Goal: Task Accomplishment & Management: Use online tool/utility

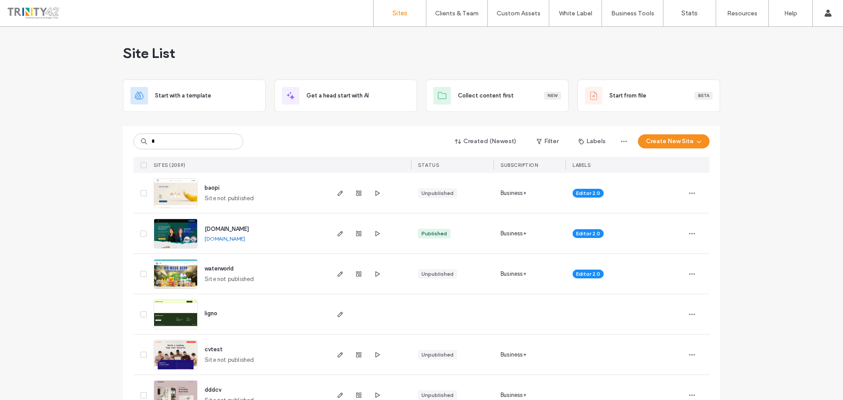
type input "*"
click at [669, 141] on button "Create New Site" at bounding box center [674, 141] width 72 height 14
click at [679, 174] on div "Start with a template" at bounding box center [697, 171] width 56 height 9
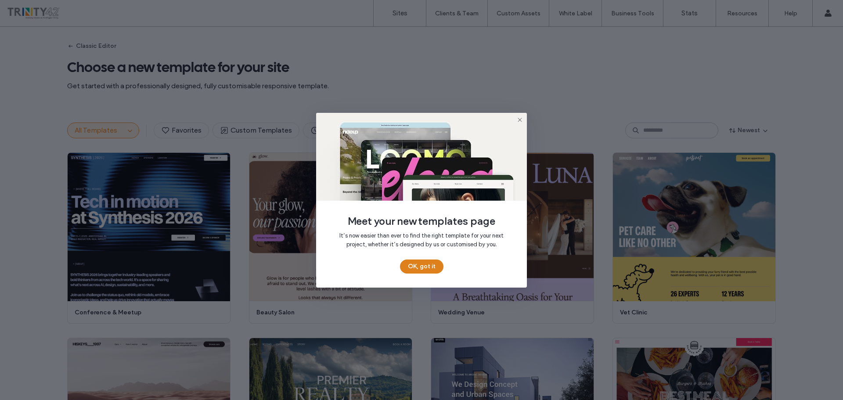
click at [427, 267] on button "OK, got it" at bounding box center [421, 267] width 43 height 14
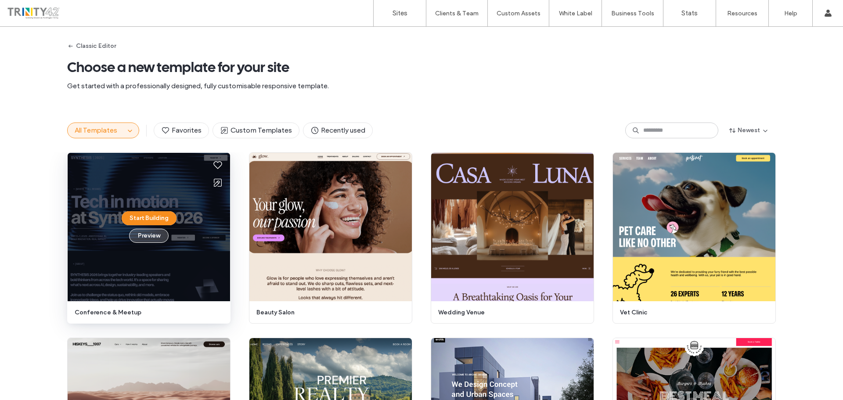
click at [147, 237] on button "Preview" at bounding box center [149, 236] width 40 height 14
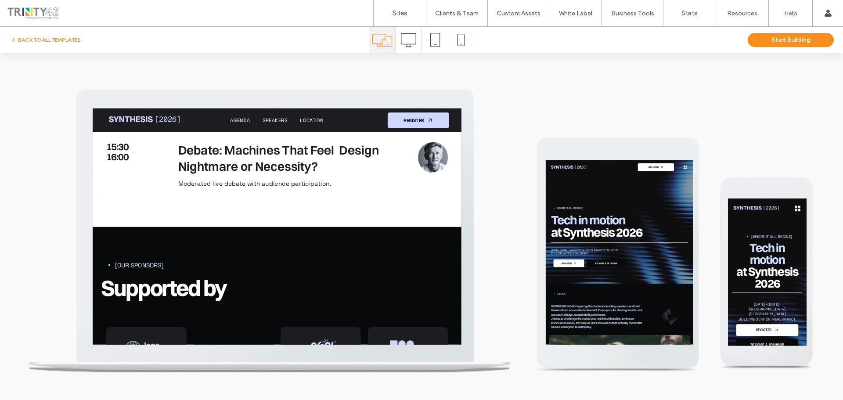
scroll to position [2142, 0]
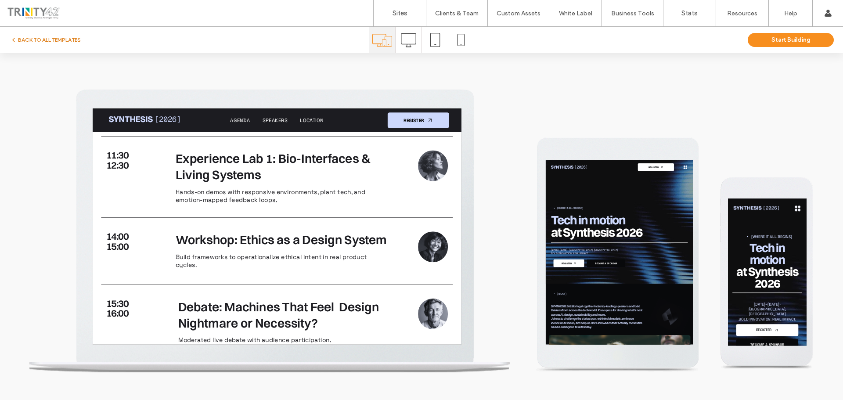
click at [68, 43] on button "BACK TO ALL TEMPLATES" at bounding box center [45, 40] width 71 height 11
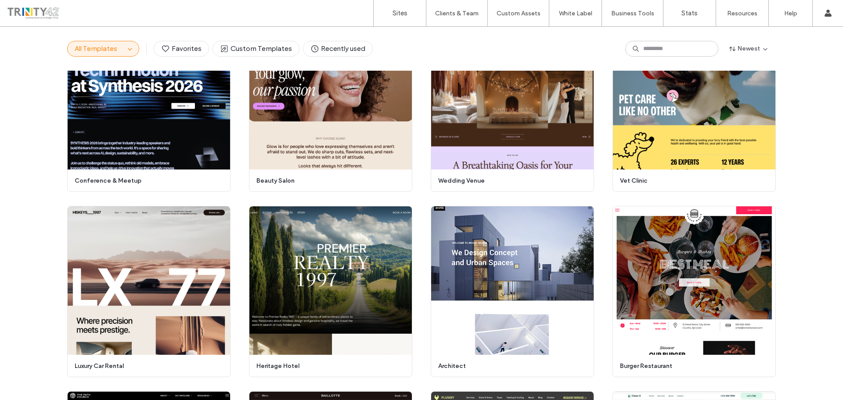
scroll to position [0, 0]
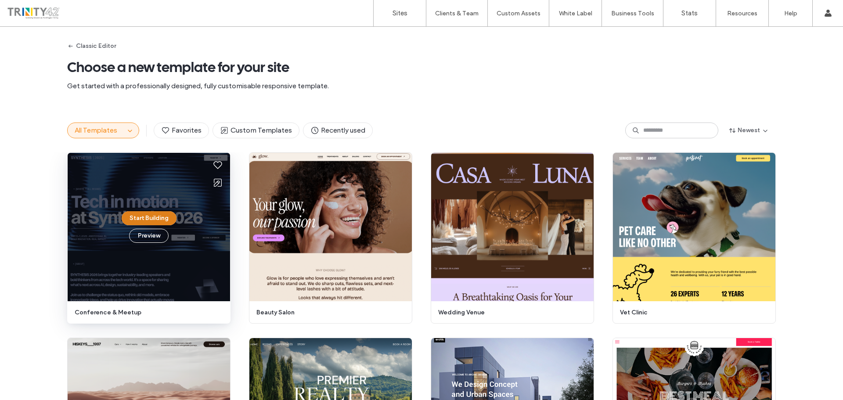
click at [153, 221] on button "Start Building" at bounding box center [149, 218] width 55 height 14
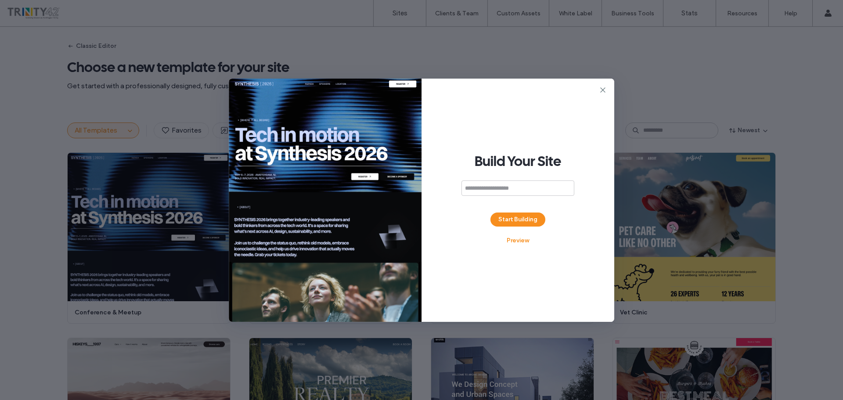
click at [517, 188] on input at bounding box center [518, 188] width 113 height 15
type input "*"
type input "**********"
click at [526, 220] on button "Start Building" at bounding box center [518, 220] width 55 height 14
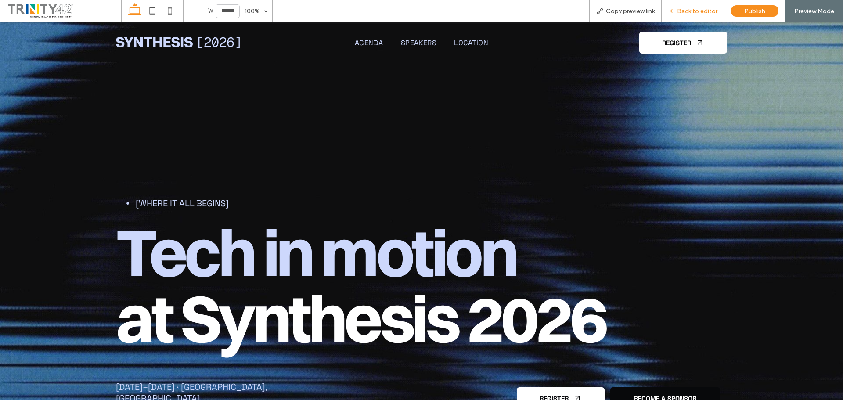
click at [697, 12] on span "Back to editor" at bounding box center [697, 10] width 40 height 7
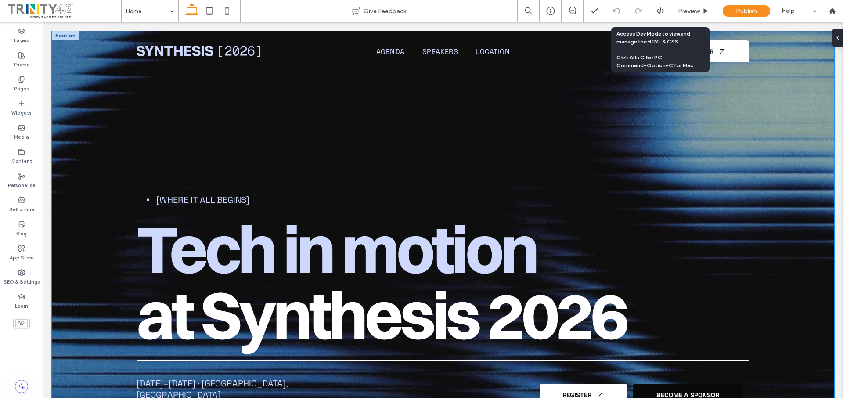
click at [200, 141] on div "[Where it all begins] Tech in motion at Synthesis [DATE]–[DATE] · [GEOGRAPHIC_D…" at bounding box center [443, 241] width 659 height 421
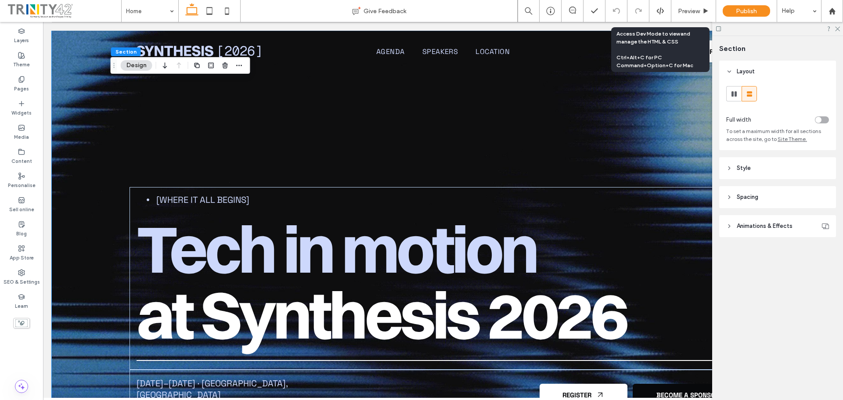
click at [744, 222] on span "Animations & Effects" at bounding box center [765, 226] width 56 height 9
click at [741, 233] on header "Animations & Effects" at bounding box center [777, 226] width 117 height 22
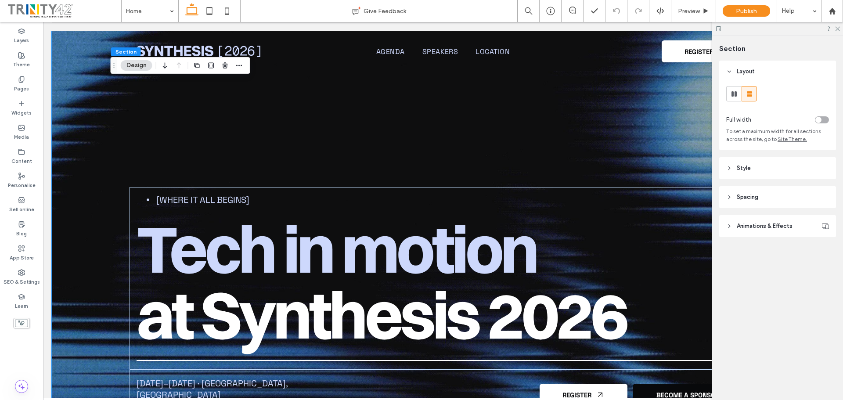
click at [740, 180] on div "Layout Full width To set a maximum width for all sections across the site, go t…" at bounding box center [780, 167] width 123 height 212
click at [741, 174] on header "Style" at bounding box center [777, 168] width 117 height 22
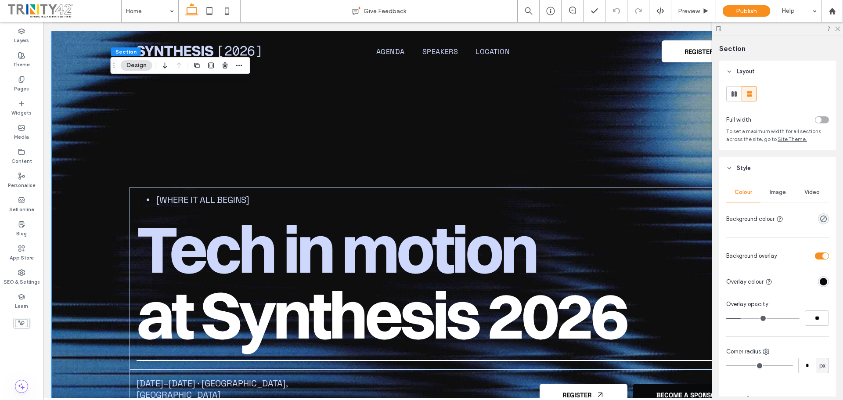
click at [780, 198] on div "Image" at bounding box center [778, 192] width 34 height 19
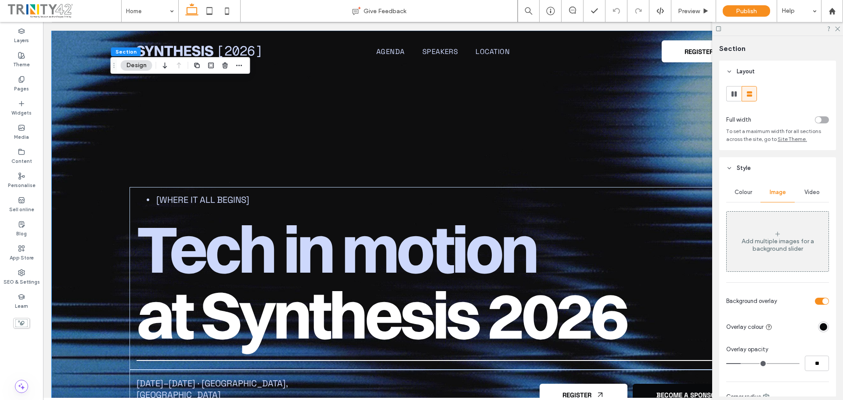
click at [821, 192] on div "Video" at bounding box center [812, 192] width 34 height 19
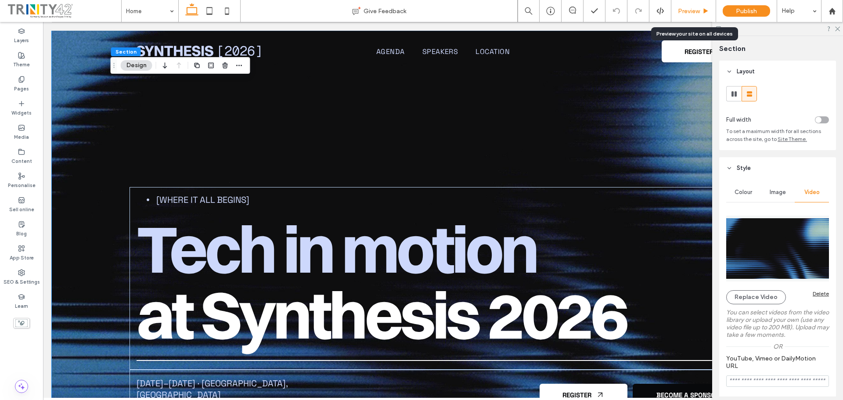
click at [694, 7] on span "Preview" at bounding box center [689, 10] width 22 height 7
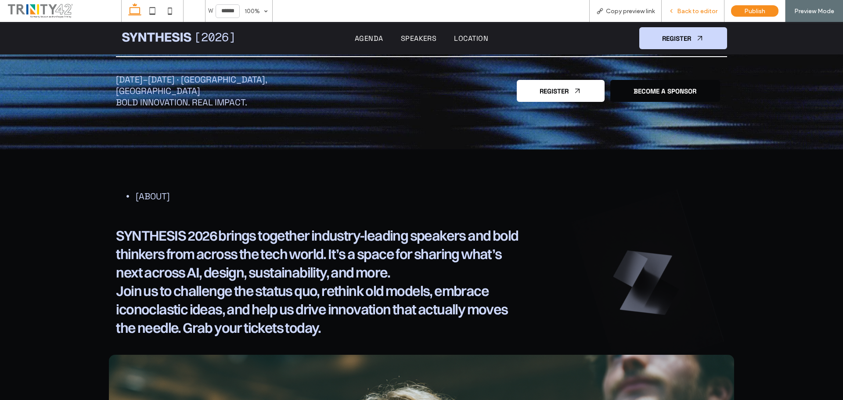
click at [686, 12] on span "Back to editor" at bounding box center [697, 10] width 40 height 7
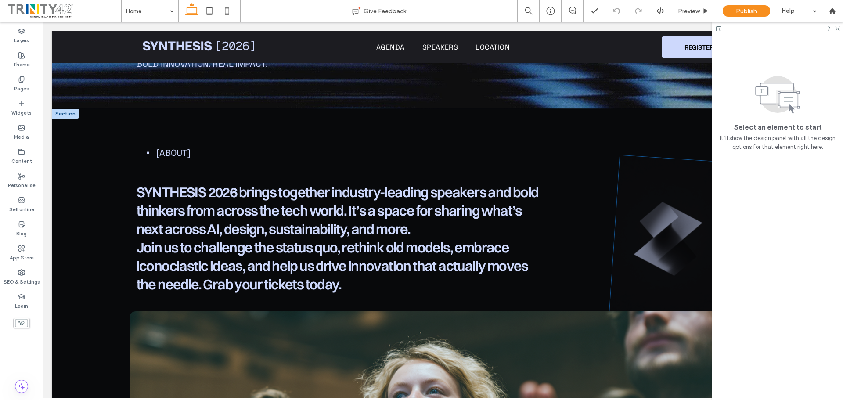
scroll to position [360, 0]
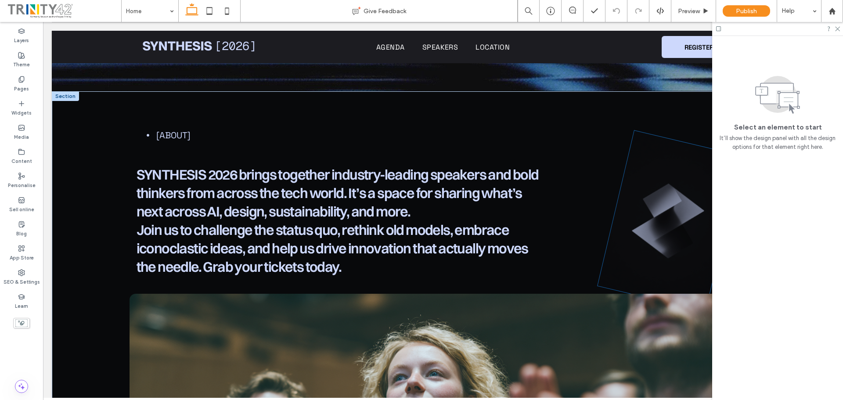
click at [665, 209] on img at bounding box center [670, 220] width 145 height 181
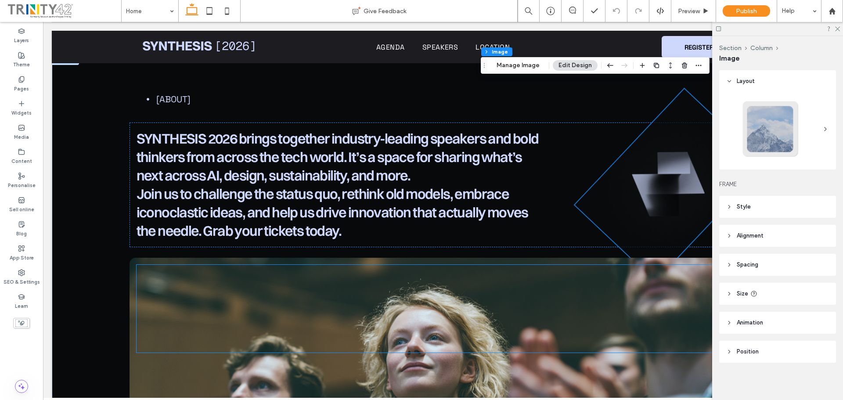
scroll to position [316, 0]
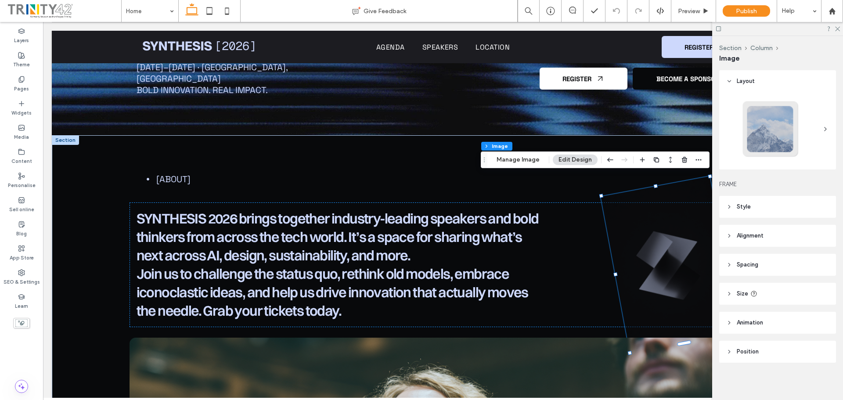
click at [748, 324] on span "Animation" at bounding box center [750, 322] width 26 height 9
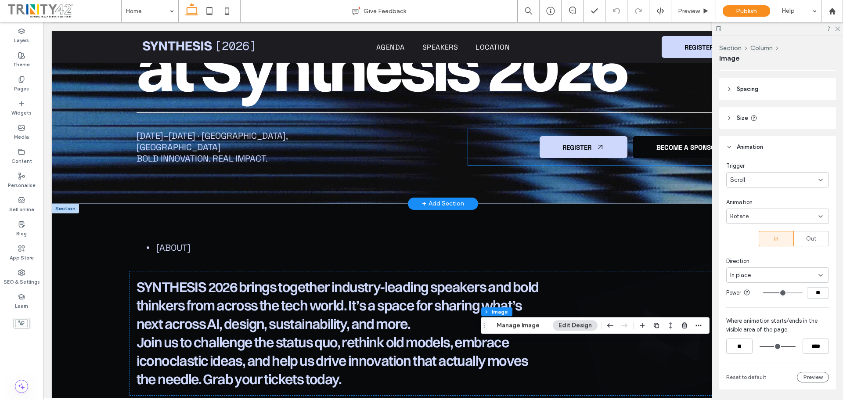
scroll to position [141, 0]
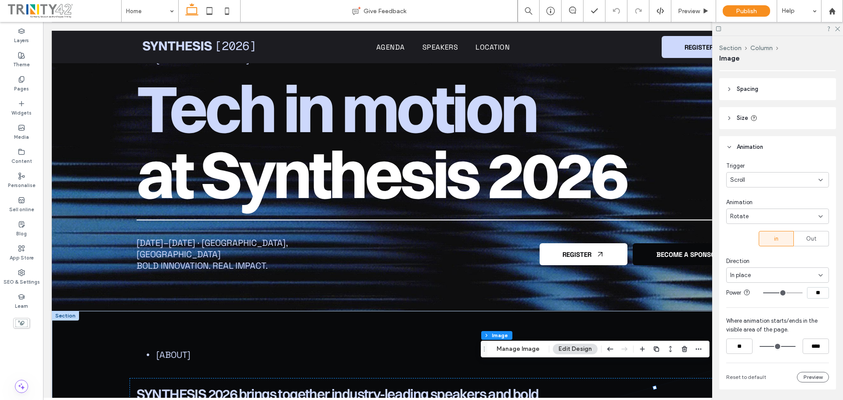
click at [802, 217] on div "Rotate" at bounding box center [774, 216] width 88 height 9
click at [802, 224] on div "None" at bounding box center [776, 231] width 98 height 15
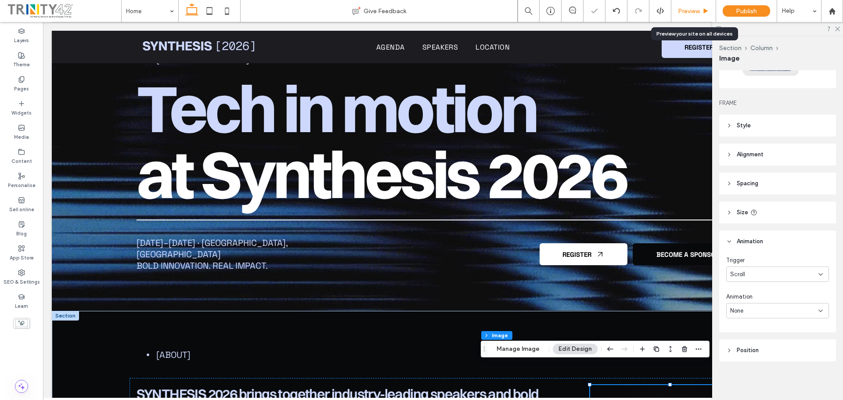
click at [696, 10] on span "Preview" at bounding box center [689, 10] width 22 height 7
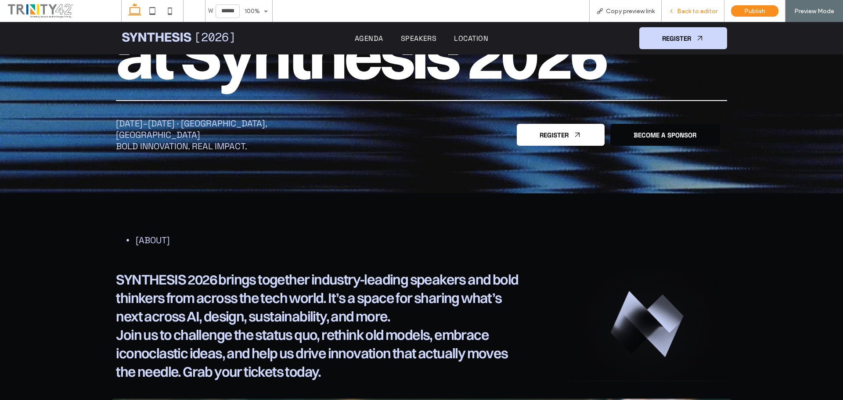
click at [705, 8] on span "Back to editor" at bounding box center [697, 10] width 40 height 7
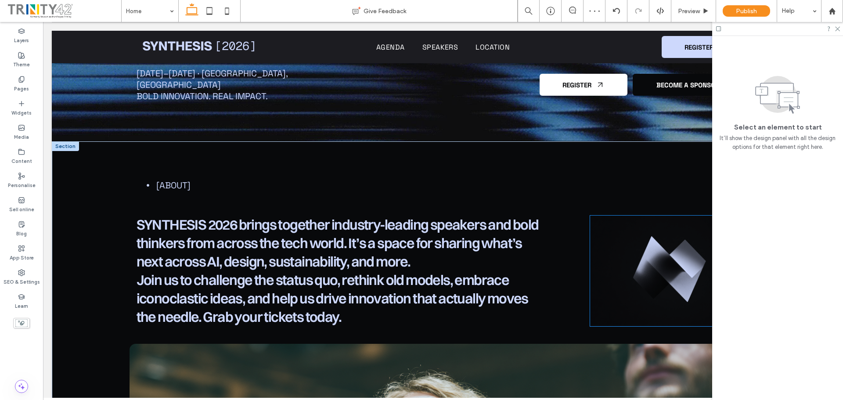
scroll to position [360, 0]
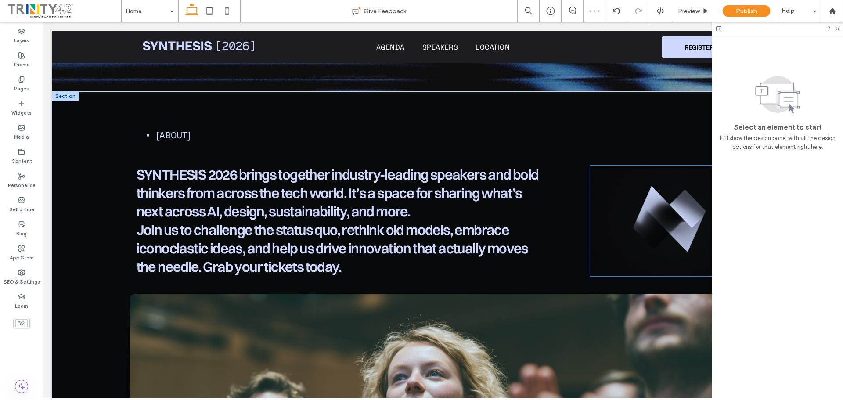
click at [665, 242] on img at bounding box center [669, 221] width 159 height 111
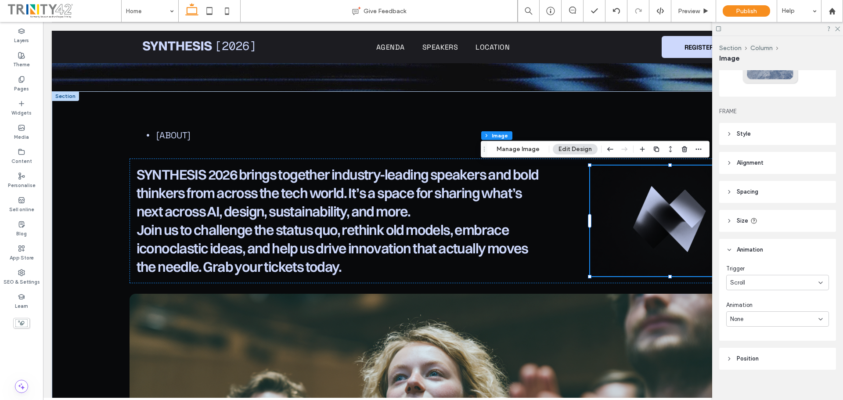
scroll to position [81, 0]
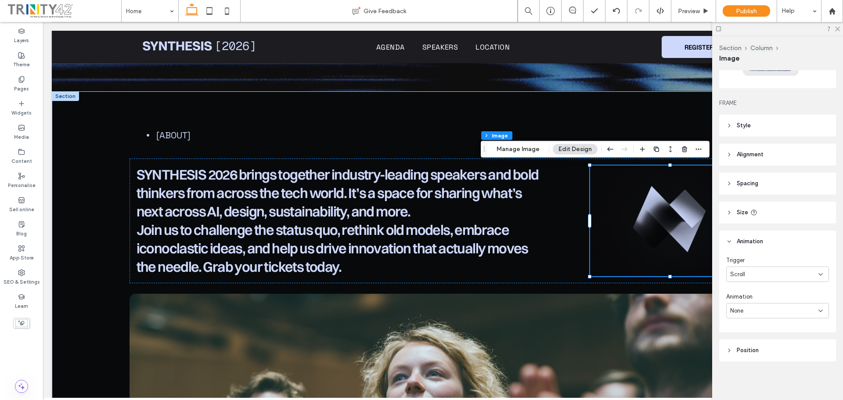
click at [777, 263] on div "Trigger" at bounding box center [778, 260] width 103 height 9
click at [772, 275] on div "Scroll" at bounding box center [774, 274] width 88 height 9
click at [765, 267] on div "Scroll" at bounding box center [778, 274] width 103 height 15
click at [769, 262] on div "Trigger" at bounding box center [778, 260] width 103 height 9
click at [765, 277] on div "Scroll" at bounding box center [774, 274] width 88 height 9
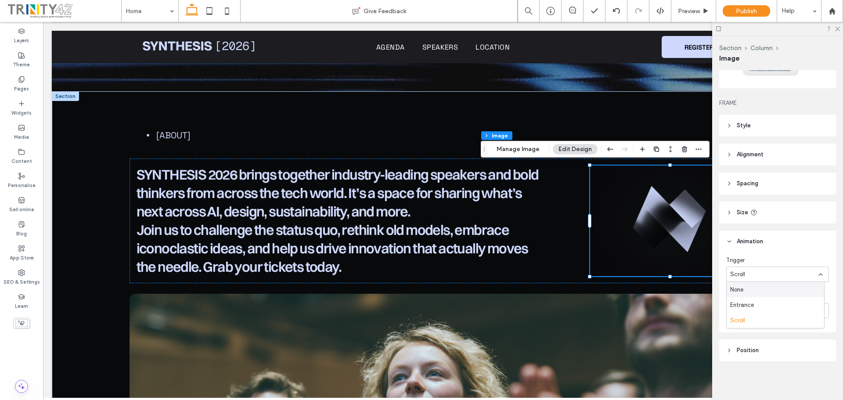
click at [766, 251] on header "Animation" at bounding box center [777, 242] width 117 height 22
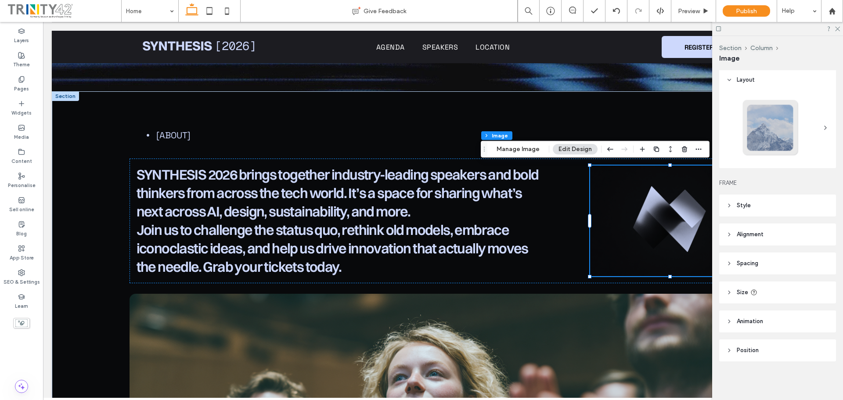
scroll to position [1, 0]
click at [738, 317] on header "Animation" at bounding box center [777, 322] width 117 height 22
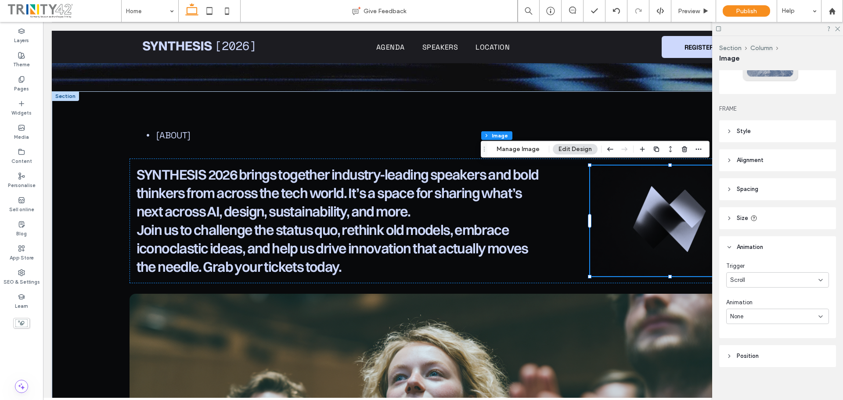
scroll to position [81, 0]
click at [770, 312] on div "None" at bounding box center [774, 311] width 88 height 9
click at [746, 290] on div "Roll" at bounding box center [776, 295] width 98 height 15
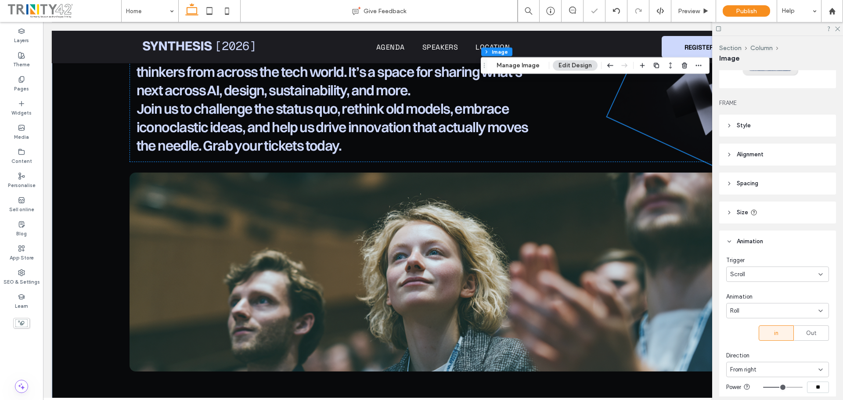
scroll to position [404, 0]
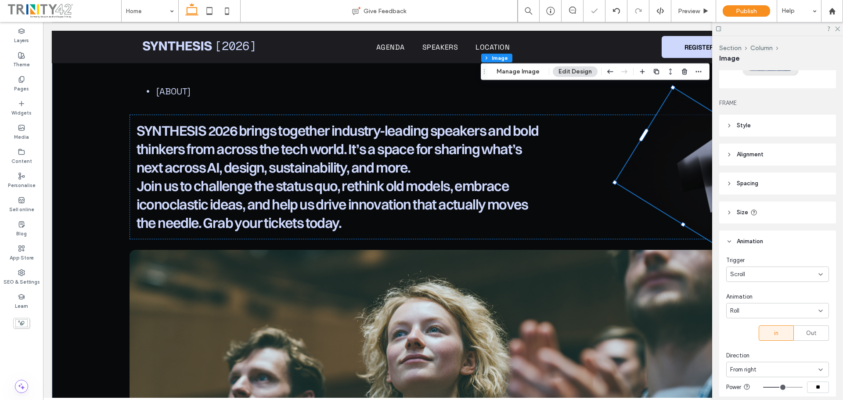
click at [778, 306] on div "Roll" at bounding box center [778, 310] width 103 height 15
click at [761, 246] on div "Rotate" at bounding box center [776, 249] width 98 height 15
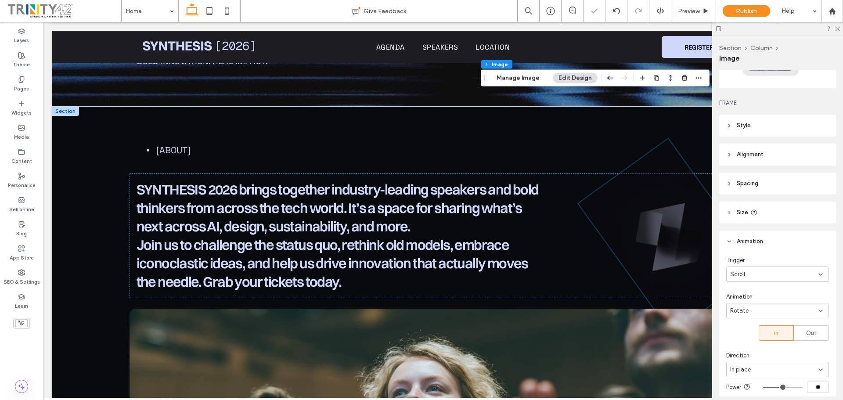
scroll to position [228, 0]
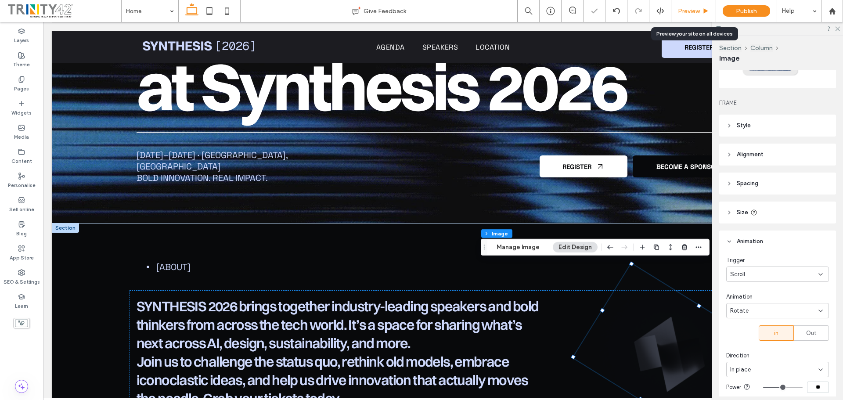
click at [692, 9] on span "Preview" at bounding box center [689, 10] width 22 height 7
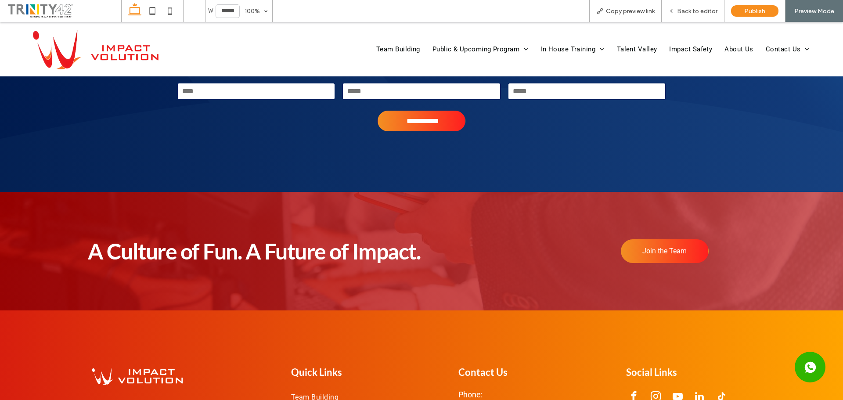
scroll to position [3301, 0]
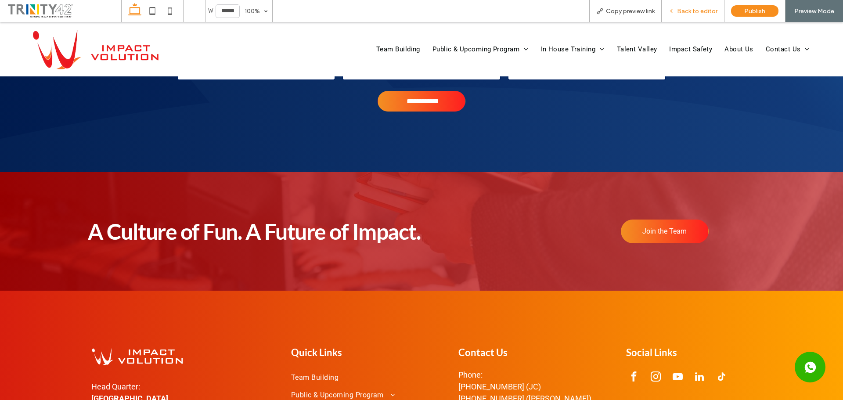
click at [708, 13] on span "Back to editor" at bounding box center [697, 10] width 40 height 7
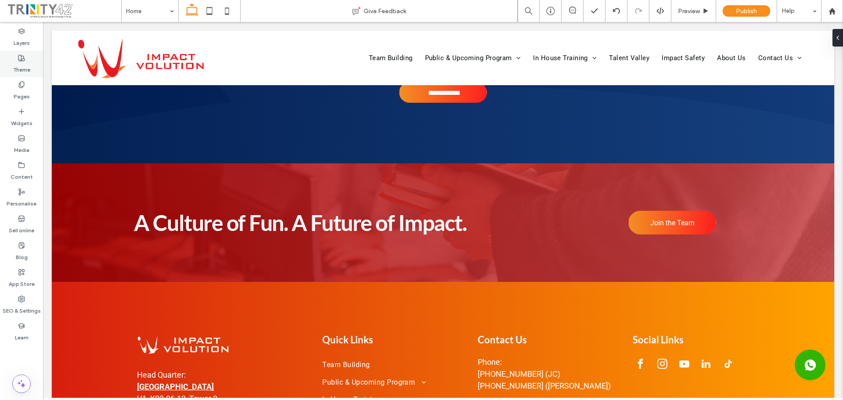
scroll to position [3268, 0]
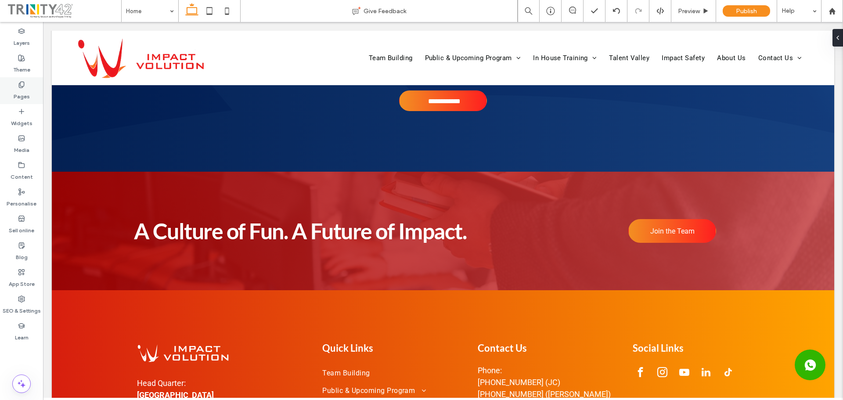
click at [20, 93] on label "Pages" at bounding box center [22, 94] width 16 height 12
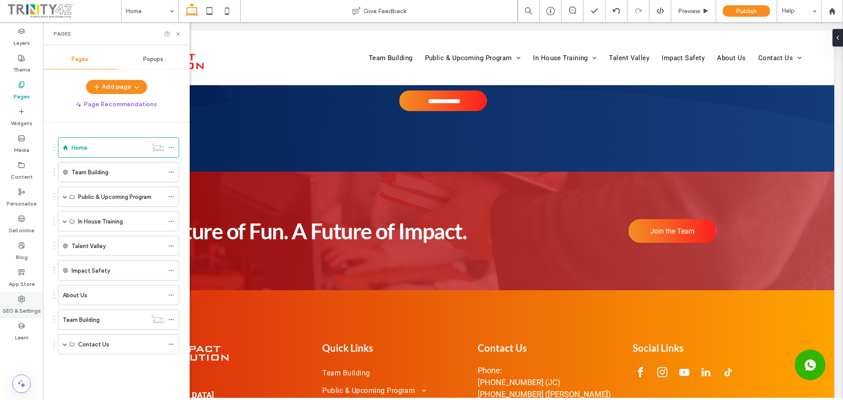
click at [23, 308] on label "SEO & Settings" at bounding box center [22, 309] width 38 height 12
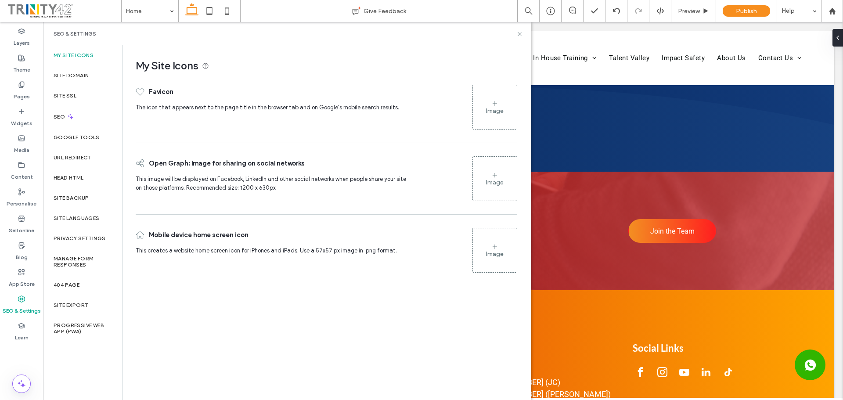
click at [485, 177] on div "Image" at bounding box center [495, 179] width 44 height 42
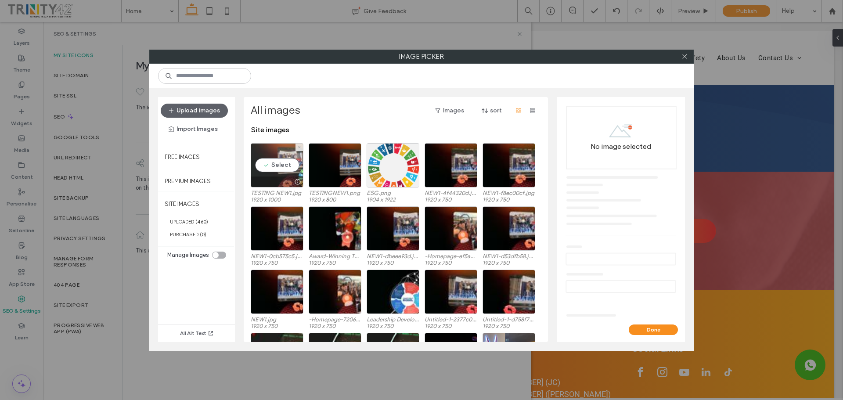
click at [288, 160] on div "Select" at bounding box center [277, 165] width 53 height 44
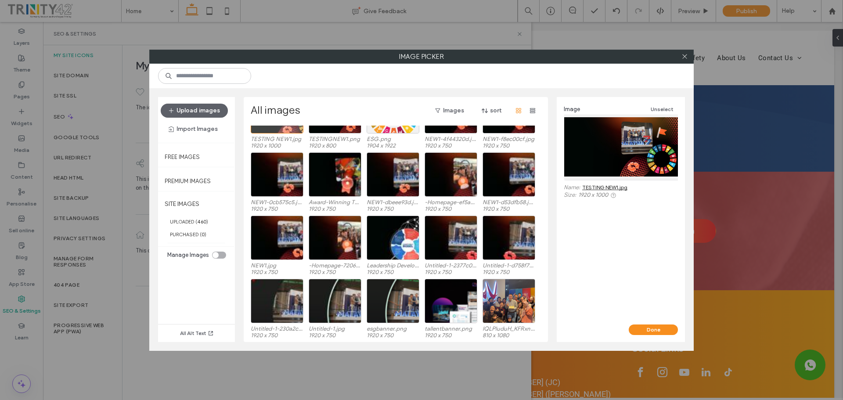
scroll to position [62, 0]
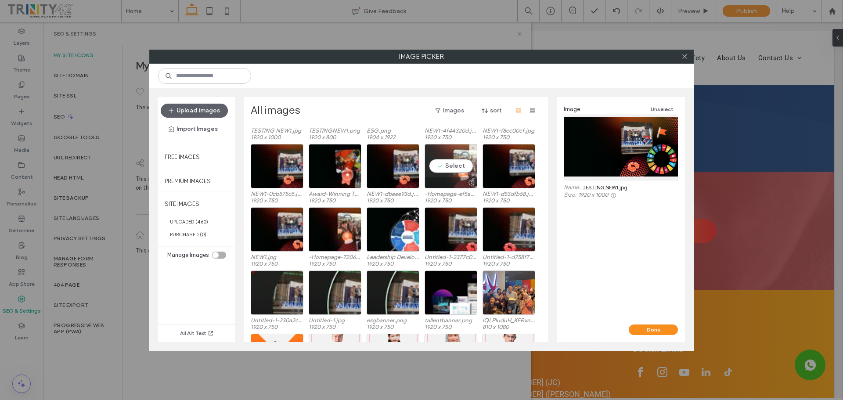
click at [447, 166] on div "Select" at bounding box center [451, 166] width 53 height 44
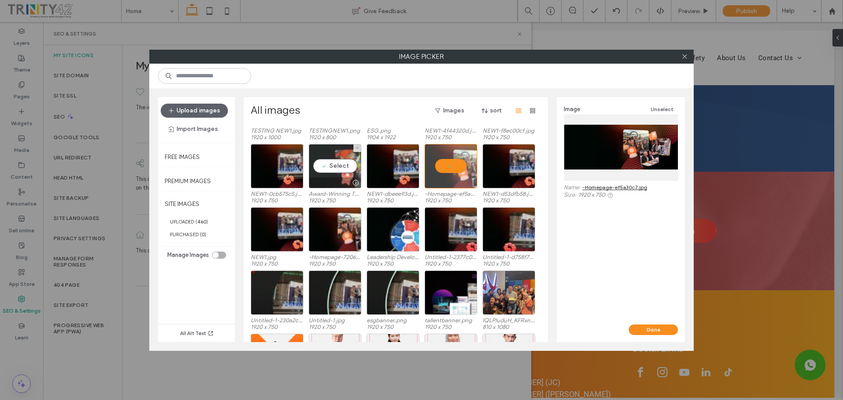
click at [338, 164] on div "Select" at bounding box center [335, 166] width 53 height 44
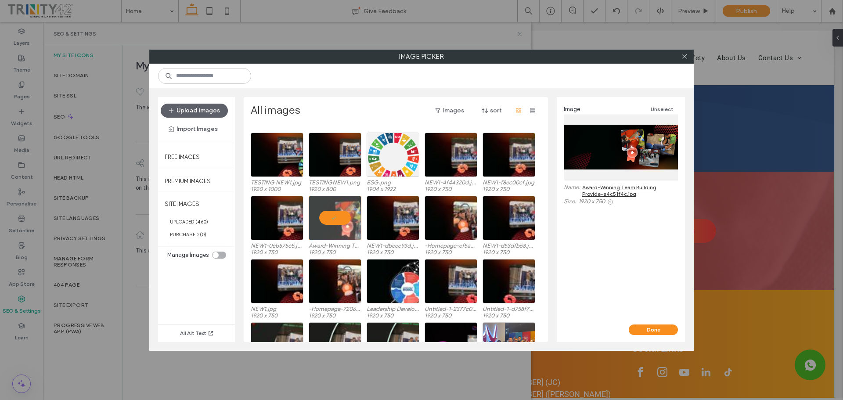
scroll to position [0, 0]
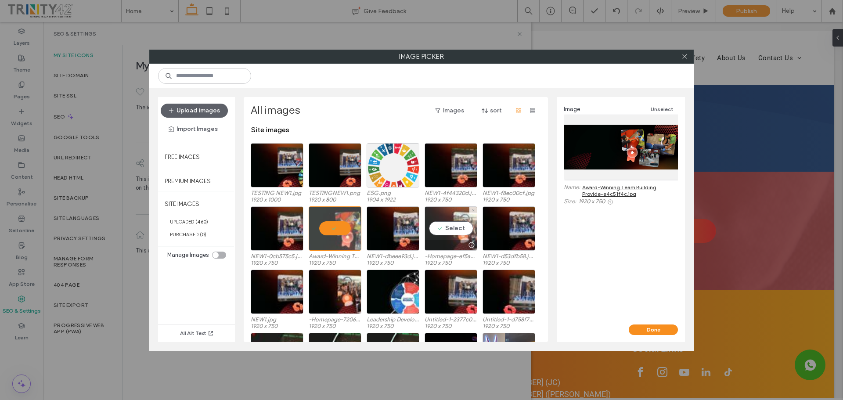
click at [449, 228] on div "Select" at bounding box center [451, 228] width 53 height 44
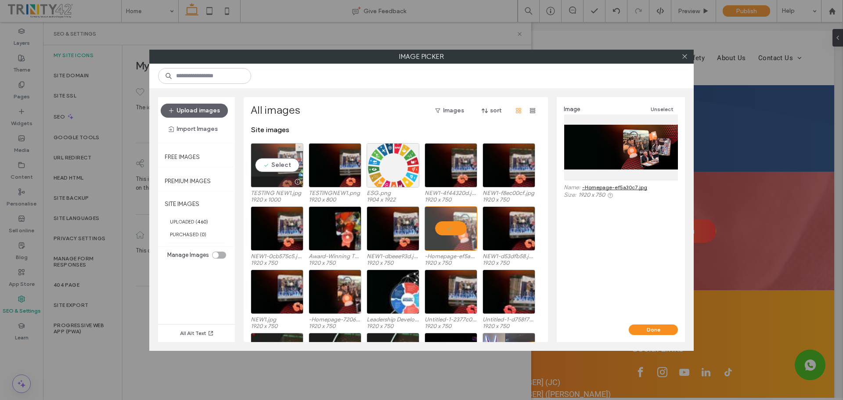
click at [288, 168] on div "Select" at bounding box center [277, 165] width 53 height 44
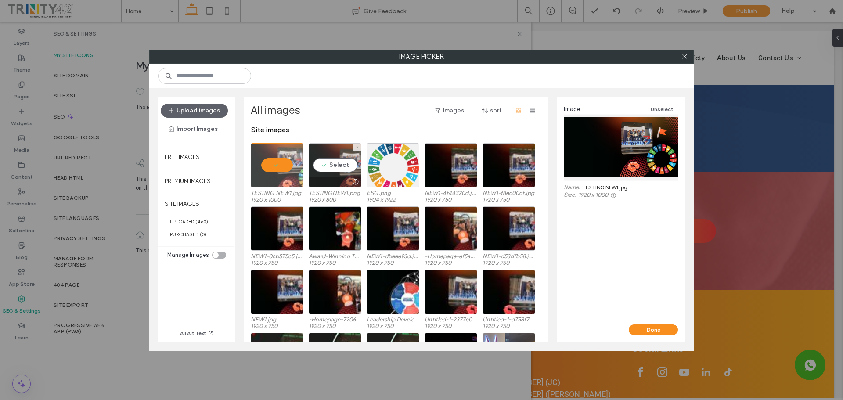
click at [326, 159] on div "Select" at bounding box center [335, 165] width 53 height 44
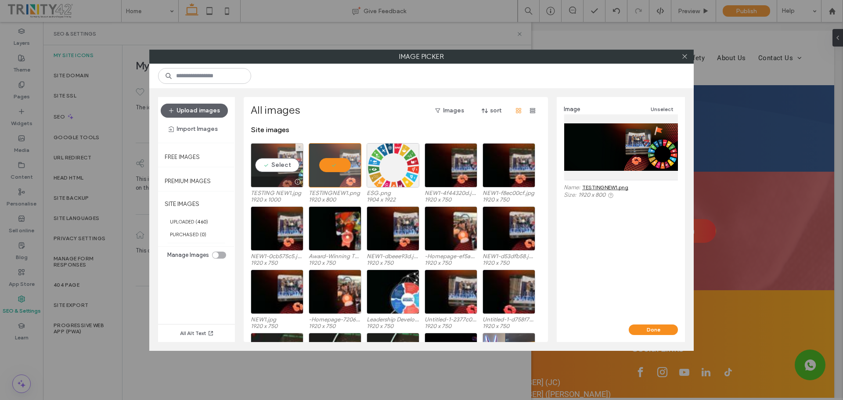
click at [284, 167] on div "Select" at bounding box center [277, 165] width 53 height 44
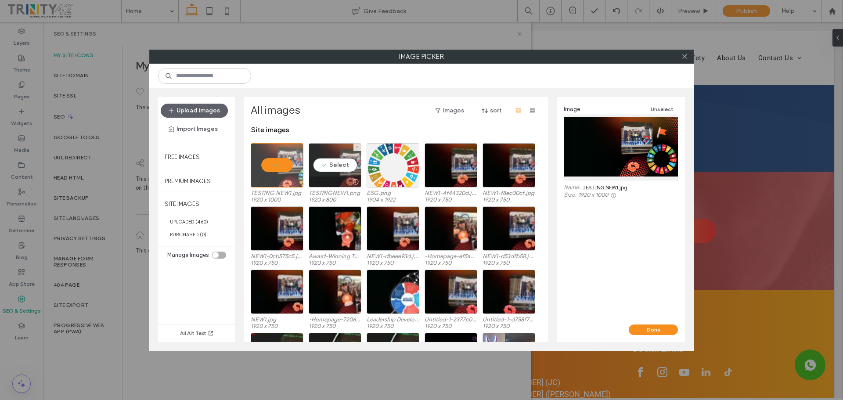
click at [329, 168] on div "Select" at bounding box center [335, 165] width 53 height 44
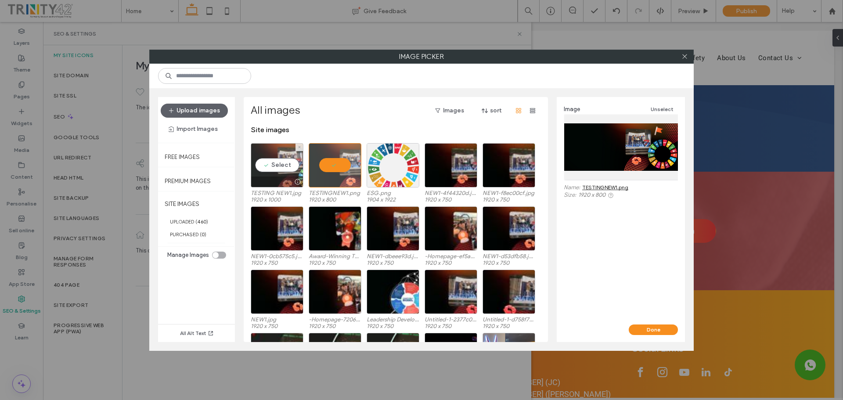
click at [271, 165] on div "Select" at bounding box center [277, 165] width 53 height 44
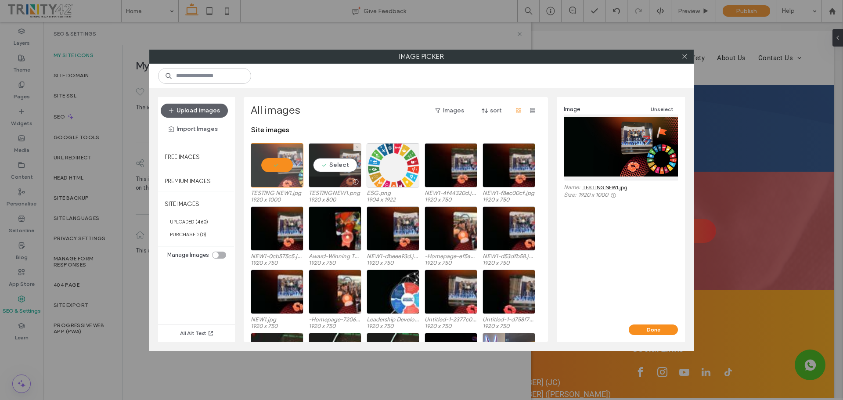
click at [330, 162] on div "Select" at bounding box center [335, 165] width 53 height 44
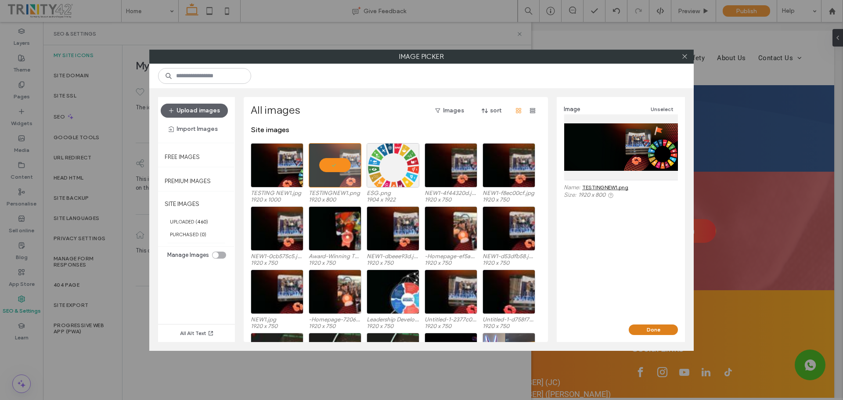
drag, startPoint x: 669, startPoint y: 330, endPoint x: 567, endPoint y: 264, distance: 121.3
click at [669, 330] on button "Done" at bounding box center [653, 330] width 49 height 11
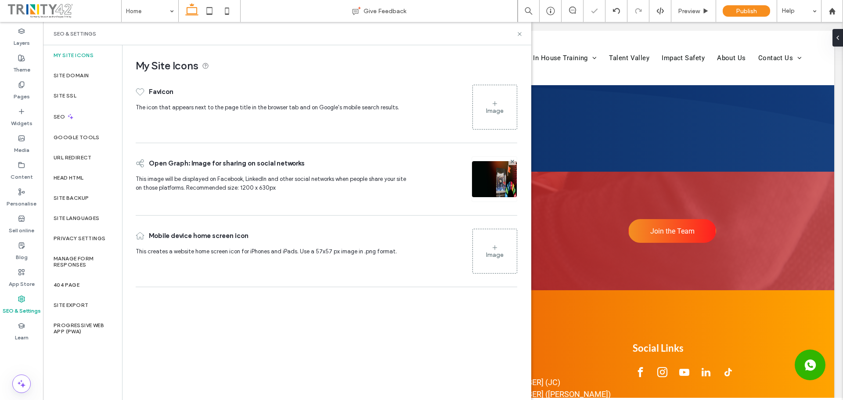
click at [500, 253] on div "Image" at bounding box center [495, 254] width 18 height 7
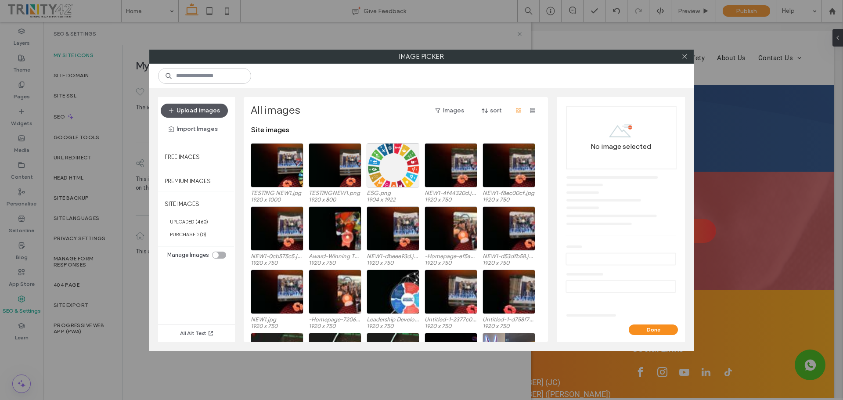
click at [205, 110] on button "Upload images" at bounding box center [194, 111] width 67 height 14
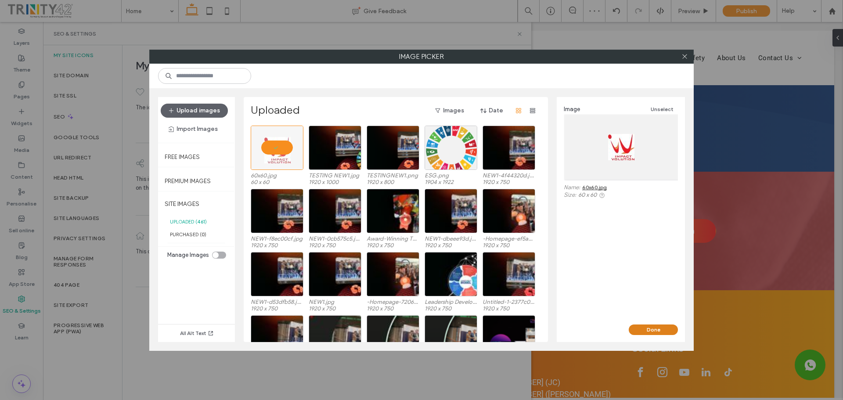
click at [645, 331] on button "Done" at bounding box center [653, 330] width 49 height 11
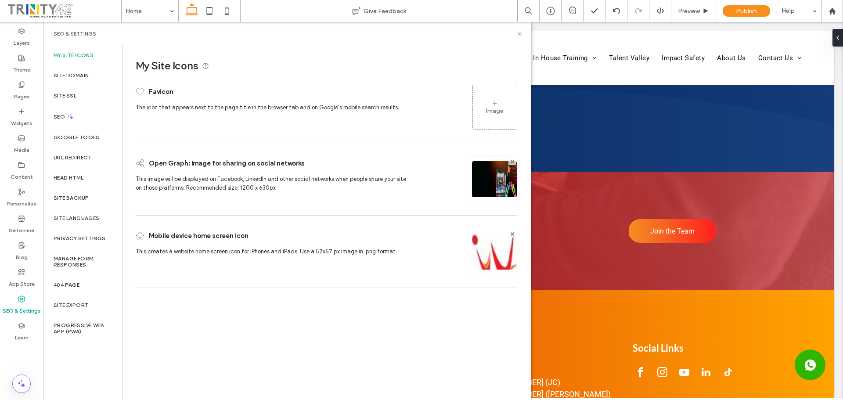
click at [516, 231] on div at bounding box center [512, 233] width 7 height 7
click at [514, 233] on icon at bounding box center [513, 234] width 4 height 4
click at [494, 263] on div "Image" at bounding box center [495, 251] width 44 height 42
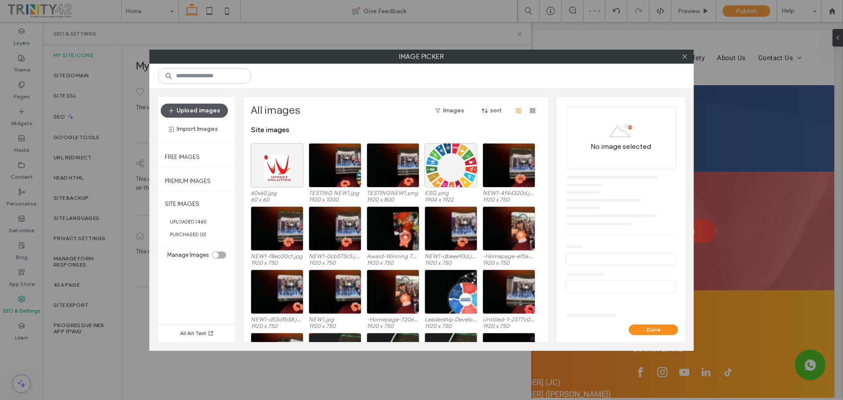
click at [202, 104] on button "Upload images" at bounding box center [194, 111] width 67 height 14
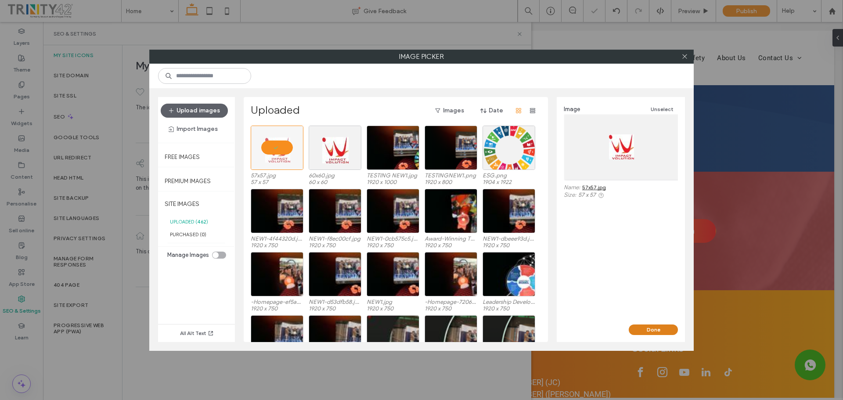
click at [647, 326] on button "Done" at bounding box center [653, 330] width 49 height 11
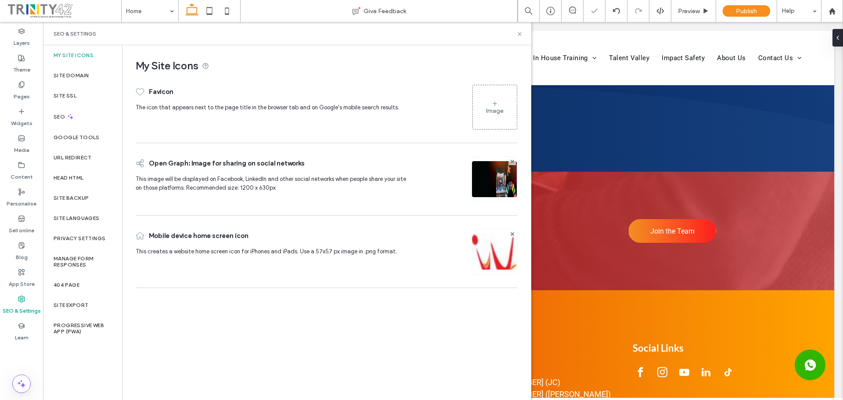
click at [492, 105] on icon at bounding box center [495, 103] width 7 height 7
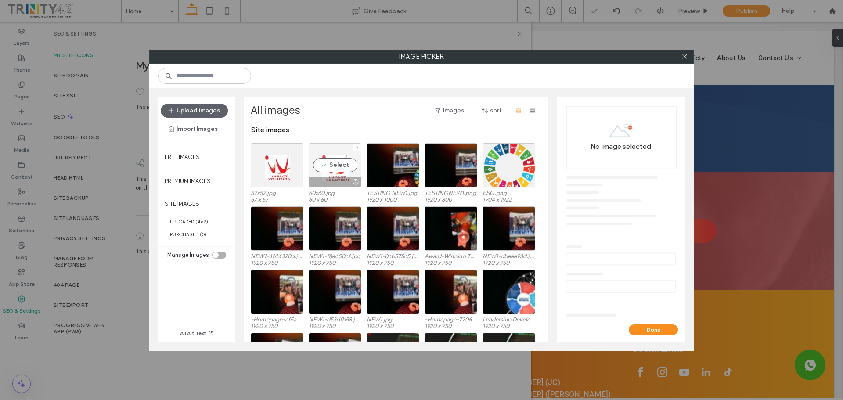
click at [333, 165] on div "Select" at bounding box center [335, 165] width 53 height 44
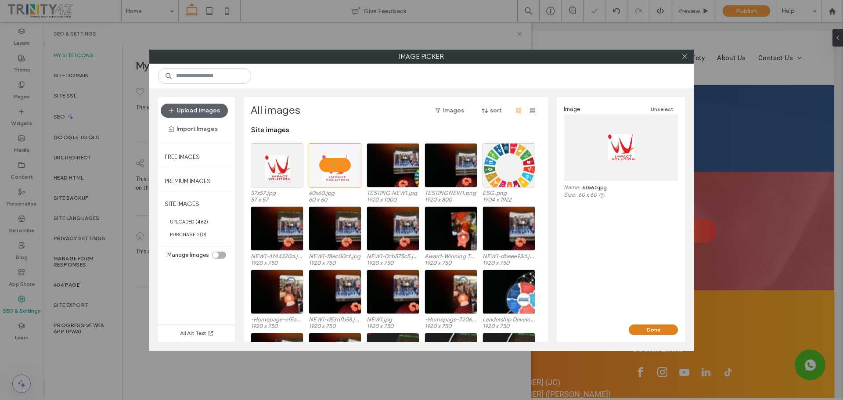
click at [657, 331] on button "Done" at bounding box center [653, 330] width 49 height 11
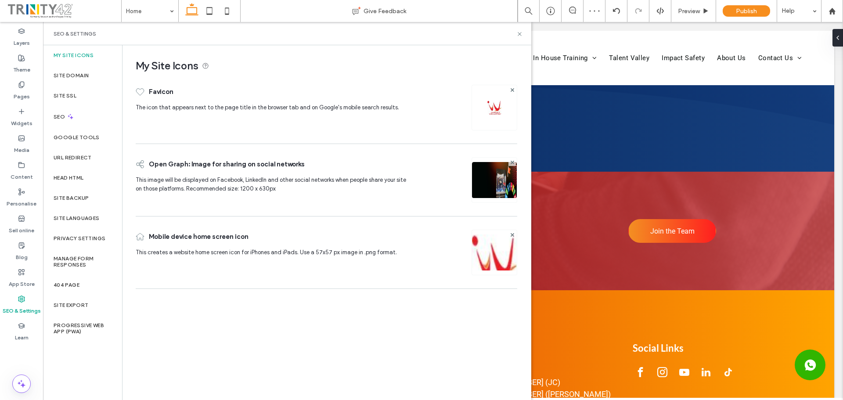
click at [462, 340] on div "My Site Icons Favicon The icon that appears next to the page title in the brows…" at bounding box center [327, 222] width 408 height 354
click at [522, 35] on icon at bounding box center [520, 34] width 7 height 7
